Goal: Task Accomplishment & Management: Use online tool/utility

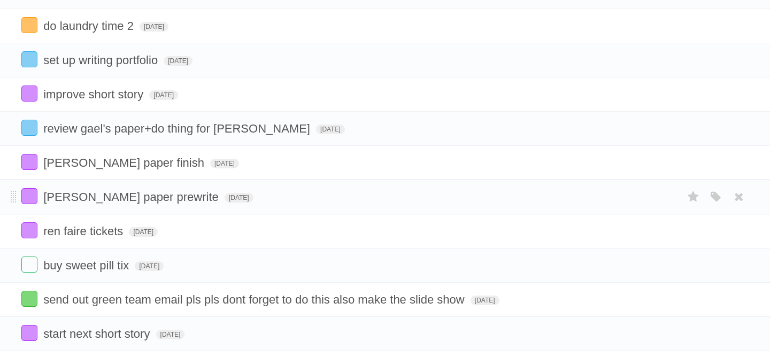
scroll to position [113, 0]
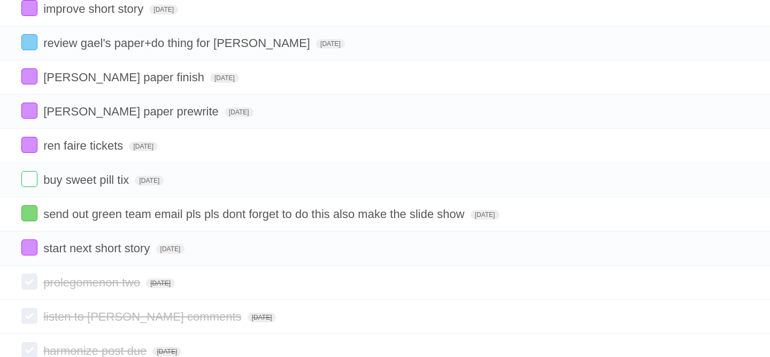
scroll to position [196, 0]
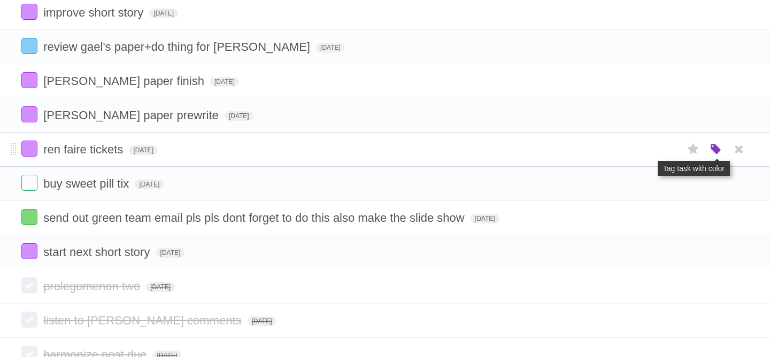
click at [716, 157] on icon "button" at bounding box center [716, 150] width 15 height 14
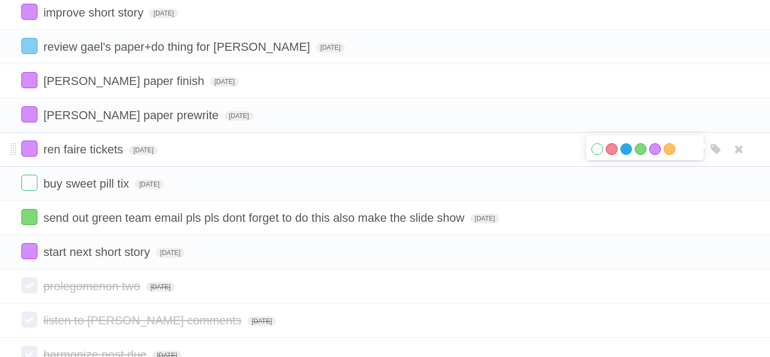
click at [628, 155] on label "Blue" at bounding box center [627, 149] width 12 height 12
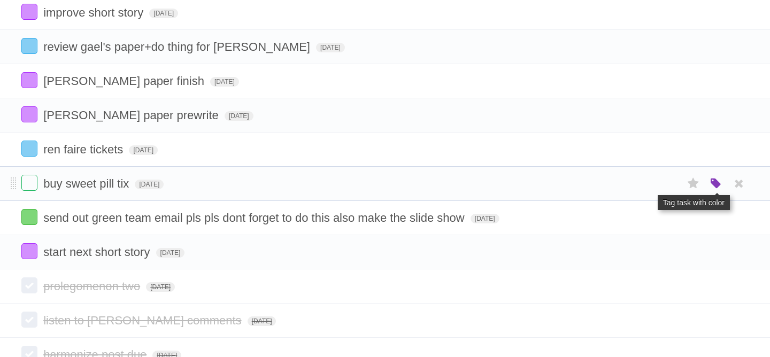
click at [715, 191] on icon "button" at bounding box center [716, 184] width 15 height 14
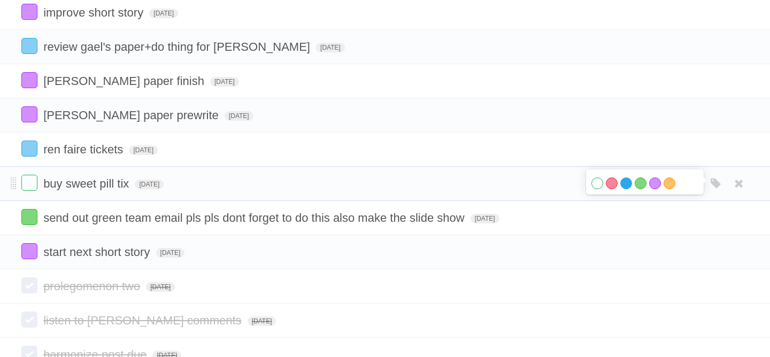
click at [628, 189] on label "Blue" at bounding box center [627, 184] width 12 height 12
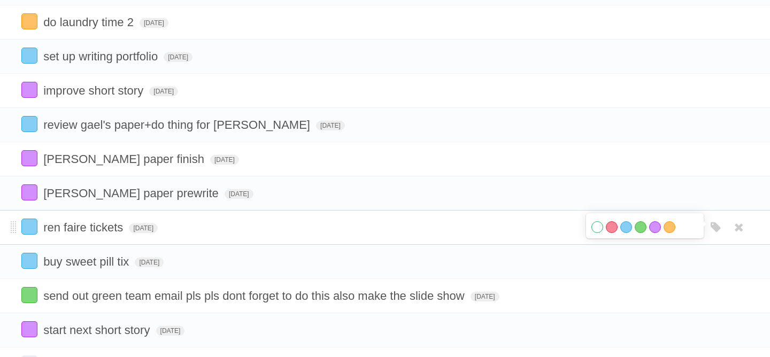
scroll to position [116, 0]
